Goal: Information Seeking & Learning: Obtain resource

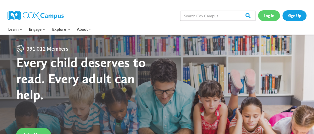
click at [270, 17] on link "Log In" at bounding box center [269, 15] width 22 height 10
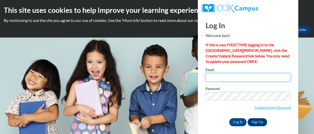
click at [212, 78] on input "Email" at bounding box center [248, 77] width 85 height 9
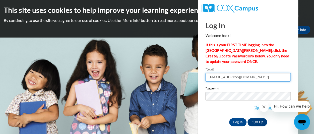
type input "[EMAIL_ADDRESS][DOMAIN_NAME]"
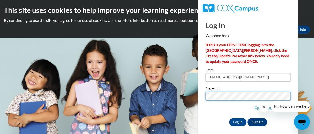
click at [229, 118] on input "Log In" at bounding box center [238, 122] width 18 height 8
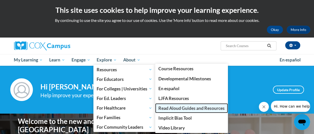
click at [183, 110] on span "Read Aloud Guides and Resources" at bounding box center [192, 107] width 66 height 5
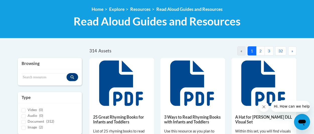
scroll to position [67, 0]
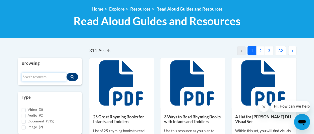
click at [57, 78] on input "Search resources" at bounding box center [44, 77] width 45 height 9
type input "baby loves fall"
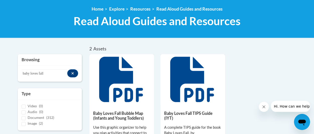
click at [179, 106] on div "Baby Loves Fall TIPS Guide (IYT) A complete TIPS guide for the book Baby Loves …" at bounding box center [193, 133] width 65 height 58
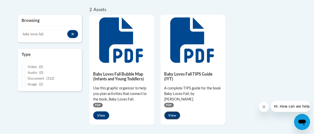
click at [171, 111] on button "View" at bounding box center [172, 115] width 16 height 8
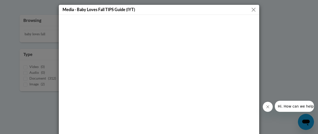
click at [251, 10] on button "Close" at bounding box center [254, 10] width 6 height 6
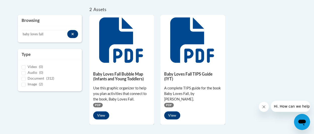
scroll to position [0, 0]
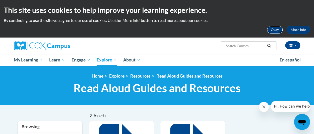
click at [273, 26] on button "Okay" at bounding box center [275, 30] width 16 height 8
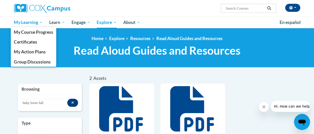
click at [34, 23] on span "My Learning" at bounding box center [28, 22] width 29 height 6
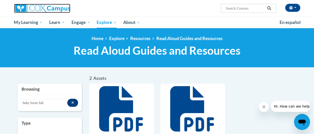
click at [68, 10] on img at bounding box center [42, 8] width 56 height 9
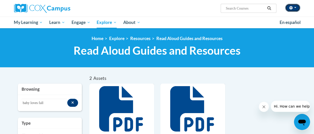
click at [297, 8] on button "button" at bounding box center [293, 8] width 15 height 8
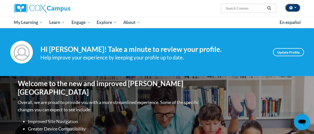
click at [297, 5] on button "button" at bounding box center [293, 8] width 15 height 8
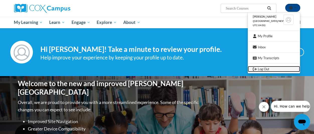
click at [273, 68] on link "Log Out" at bounding box center [274, 69] width 52 height 6
